Goal: Information Seeking & Learning: Learn about a topic

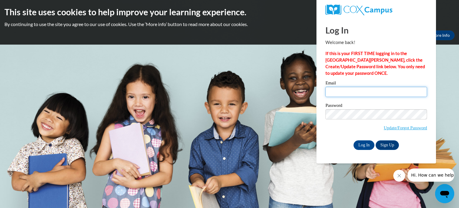
click at [367, 93] on input "Email" at bounding box center [376, 92] width 102 height 10
type input "[PERSON_NAME][EMAIL_ADDRESS][DOMAIN_NAME]"
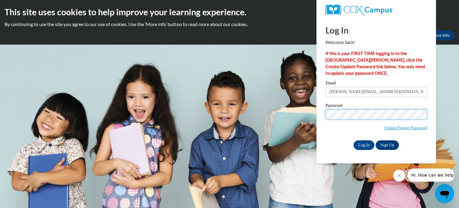
click at [353, 140] on input "Log In" at bounding box center [363, 145] width 21 height 10
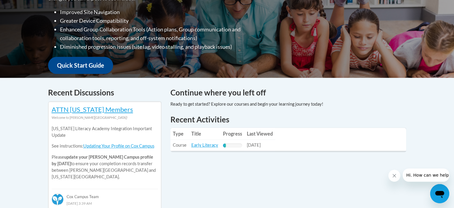
scroll to position [177, 0]
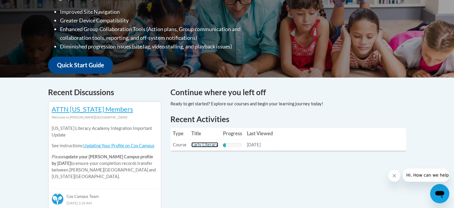
click at [201, 145] on link "Early Literacy" at bounding box center [204, 144] width 27 height 5
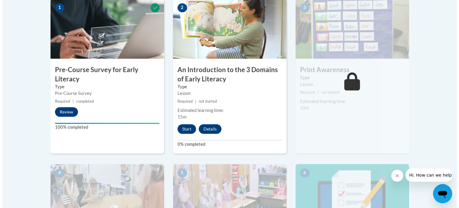
scroll to position [206, 0]
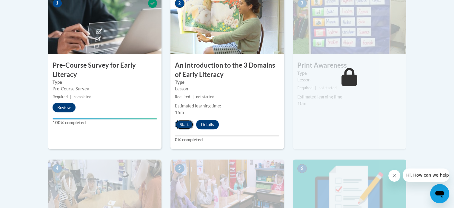
click at [180, 126] on button "Start" at bounding box center [184, 124] width 19 height 10
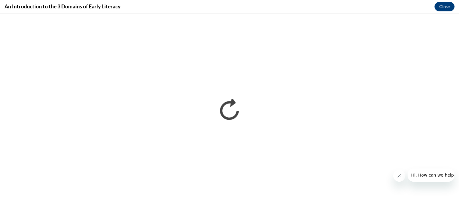
scroll to position [0, 0]
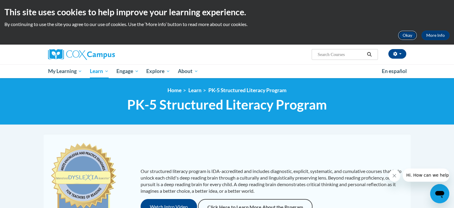
click at [407, 38] on button "Okay" at bounding box center [407, 35] width 19 height 10
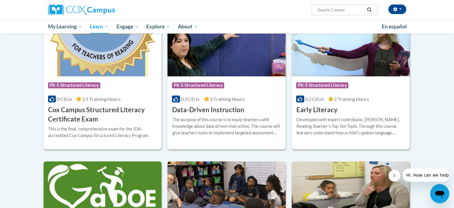
scroll to position [213, 0]
click at [356, 71] on img at bounding box center [351, 45] width 118 height 61
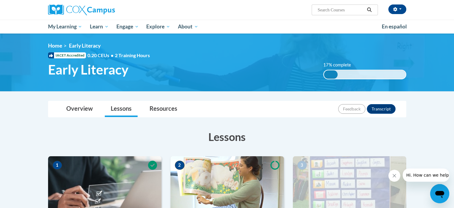
click at [329, 73] on div "17% complete" at bounding box center [331, 74] width 14 height 8
click at [74, 112] on link "Overview" at bounding box center [79, 109] width 39 height 16
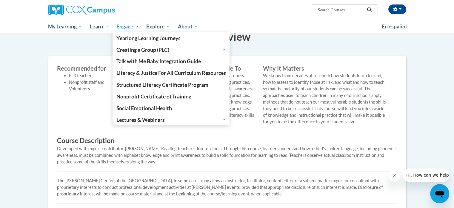
scroll to position [99, 0]
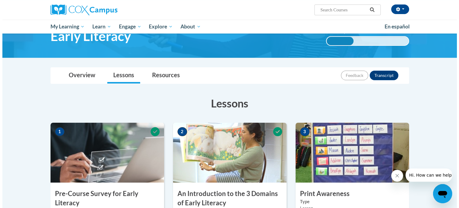
scroll to position [183, 0]
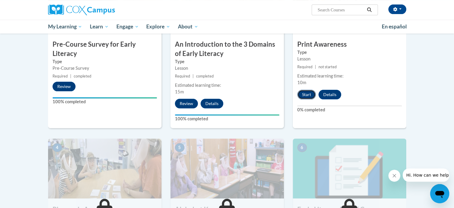
click at [306, 94] on button "Start" at bounding box center [307, 95] width 19 height 10
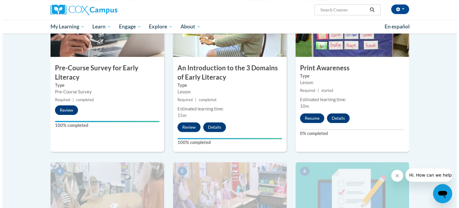
scroll to position [163, 0]
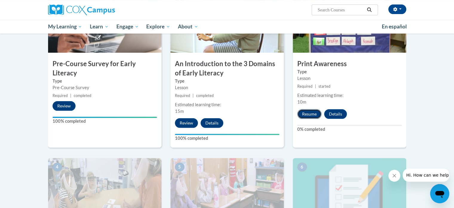
click at [309, 116] on button "Resume" at bounding box center [310, 114] width 24 height 10
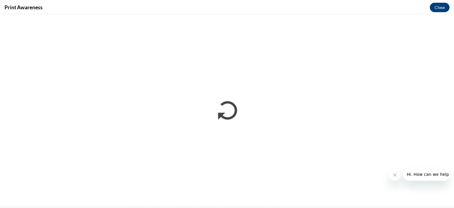
scroll to position [0, 0]
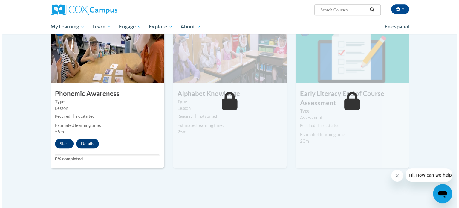
scroll to position [299, 0]
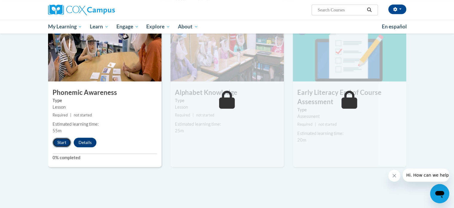
click at [65, 144] on button "Start" at bounding box center [62, 142] width 19 height 10
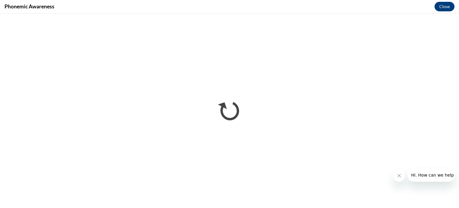
scroll to position [0, 0]
